Goal: Task Accomplishment & Management: Manage account settings

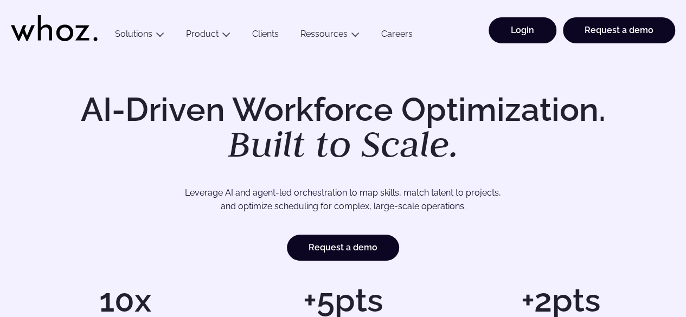
drag, startPoint x: 0, startPoint y: 0, endPoint x: 544, endPoint y: 20, distance: 544.6
click at [544, 20] on link "Login" at bounding box center [522, 30] width 68 height 26
click at [531, 37] on link "Login" at bounding box center [522, 30] width 68 height 26
click at [536, 33] on link "Login" at bounding box center [522, 30] width 68 height 26
